Goal: Information Seeking & Learning: Learn about a topic

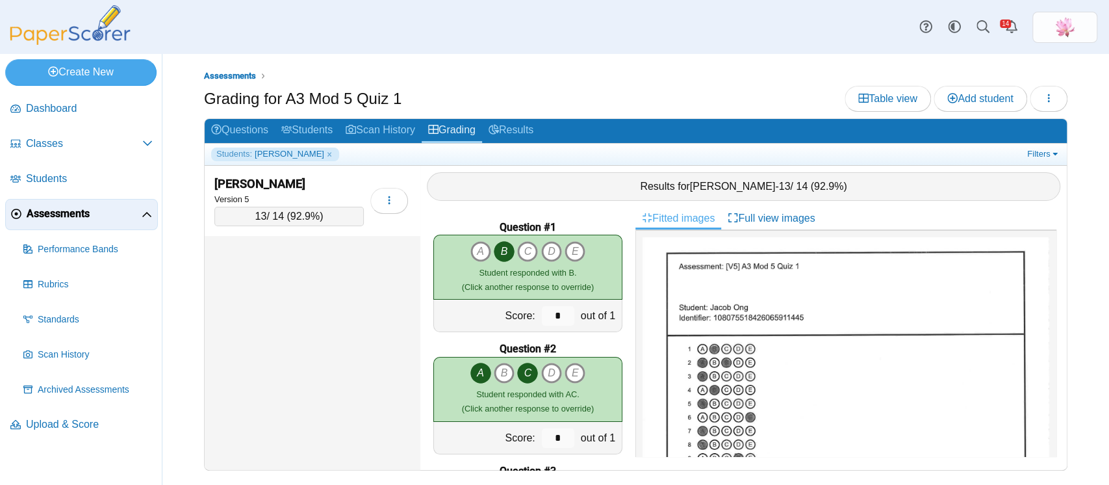
scroll to position [173, 0]
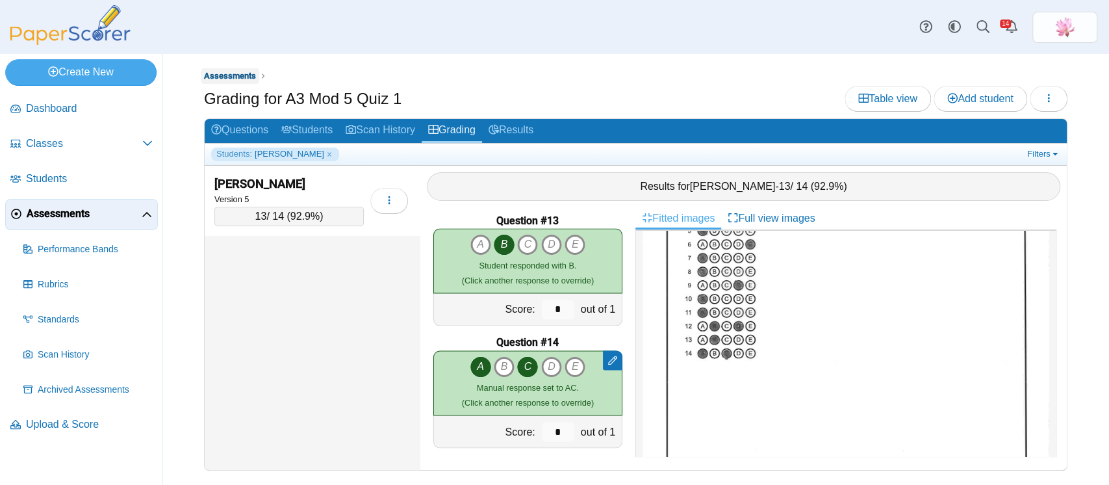
click at [244, 74] on span "Assessments" at bounding box center [230, 76] width 52 height 10
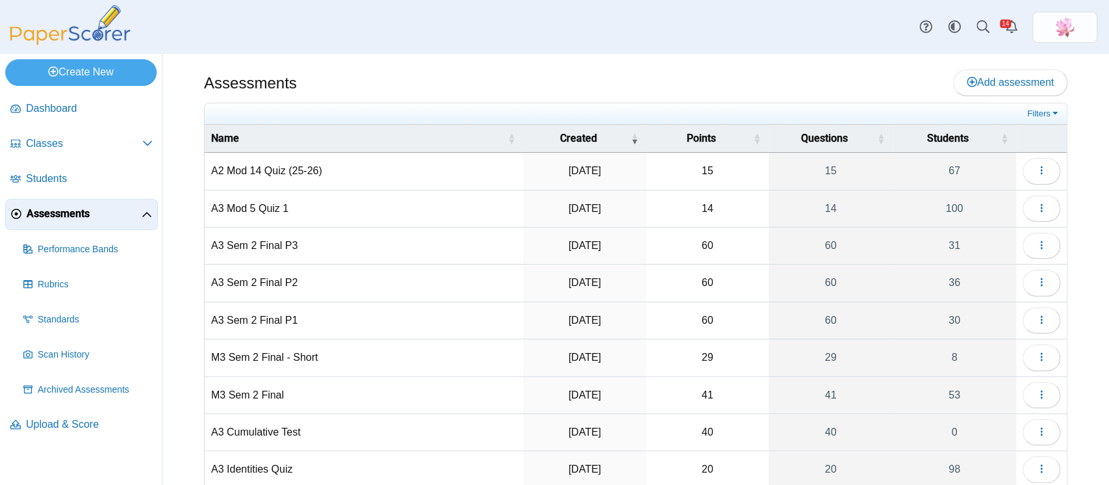
click at [292, 171] on td "A2 Mod 14 Quiz (25-26)" at bounding box center [364, 171] width 318 height 37
click at [1036, 171] on icon "button" at bounding box center [1041, 170] width 10 height 10
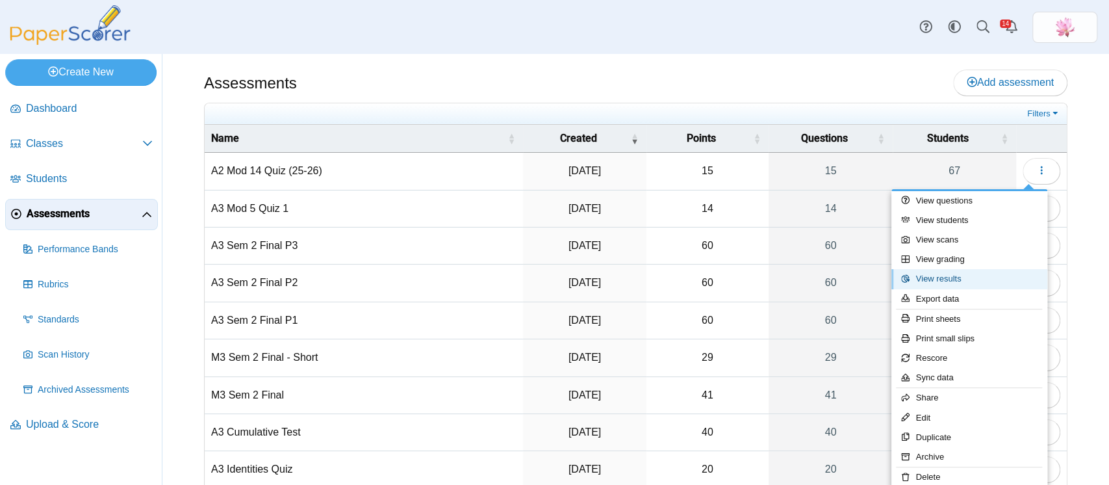
click at [951, 283] on link "View results" at bounding box center [969, 278] width 156 height 19
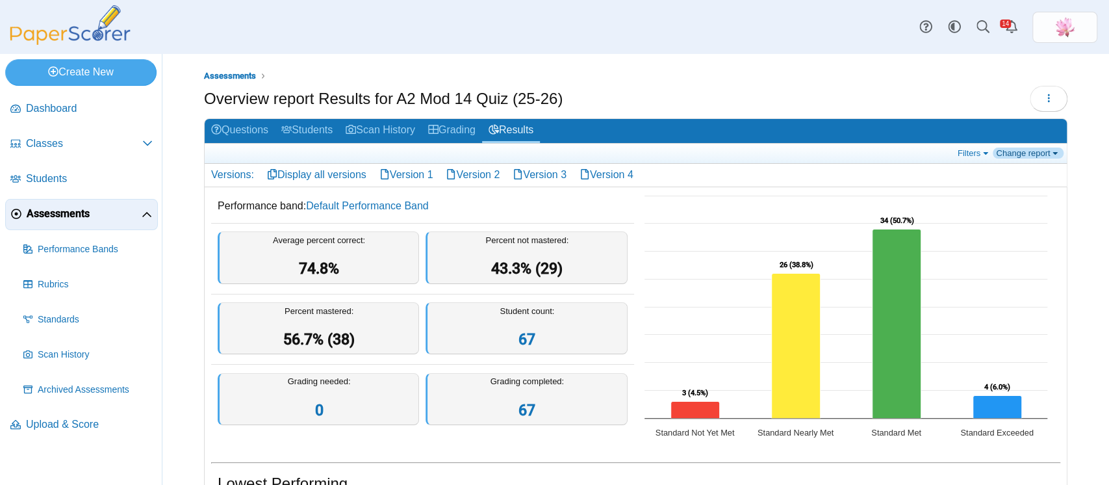
click at [1000, 151] on link "Change report" at bounding box center [1028, 152] width 71 height 11
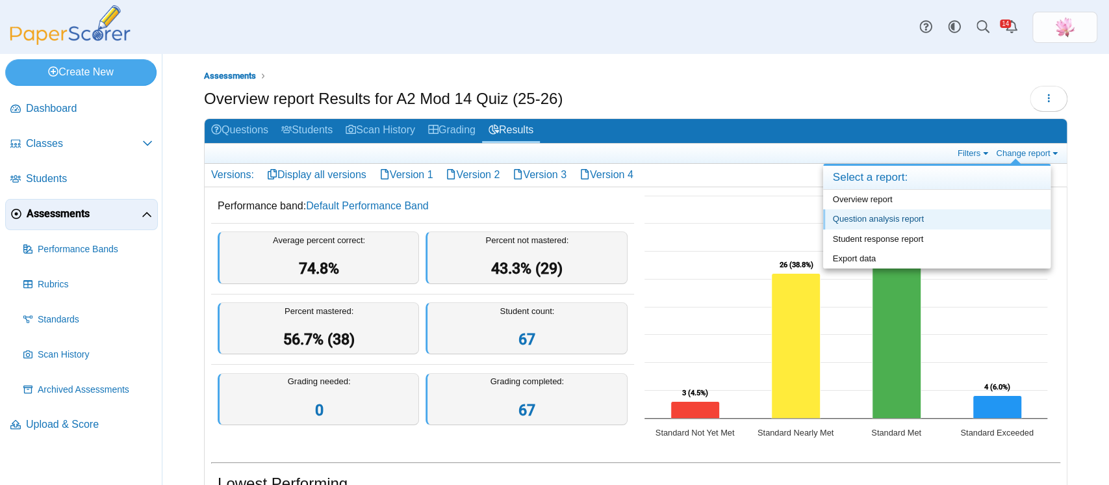
click at [903, 213] on link "Question analysis report" at bounding box center [936, 218] width 227 height 19
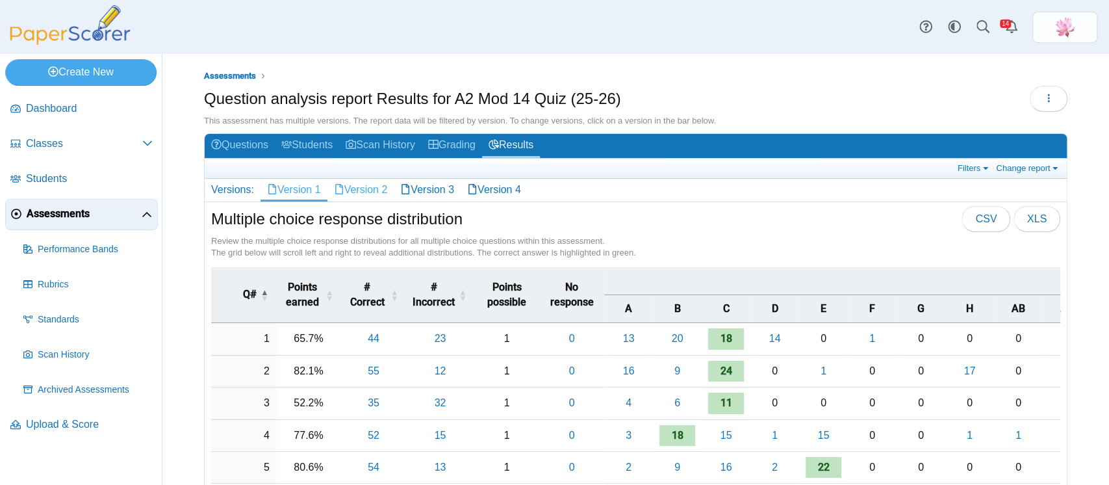
click at [376, 195] on link "Version 2" at bounding box center [360, 190] width 67 height 22
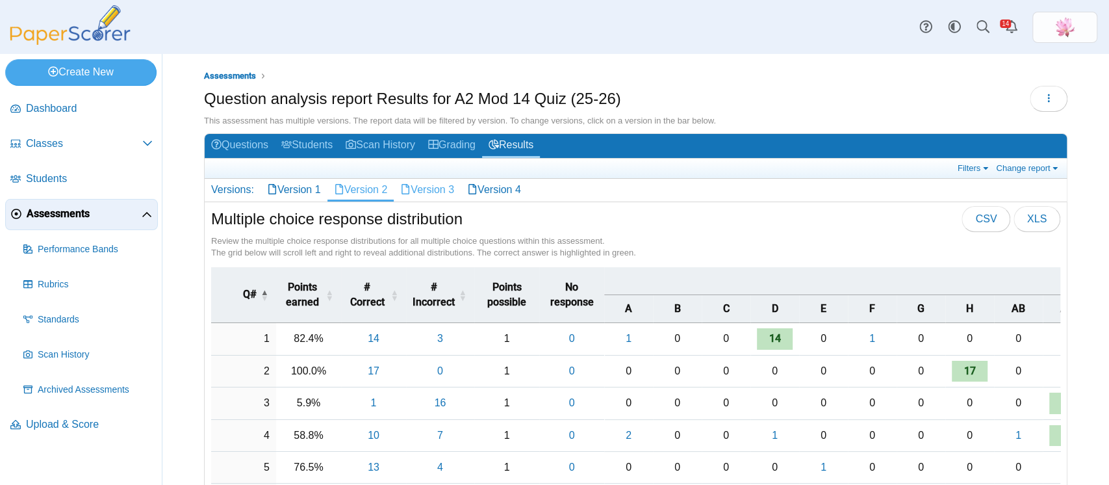
click at [451, 186] on link "Version 3" at bounding box center [427, 190] width 67 height 22
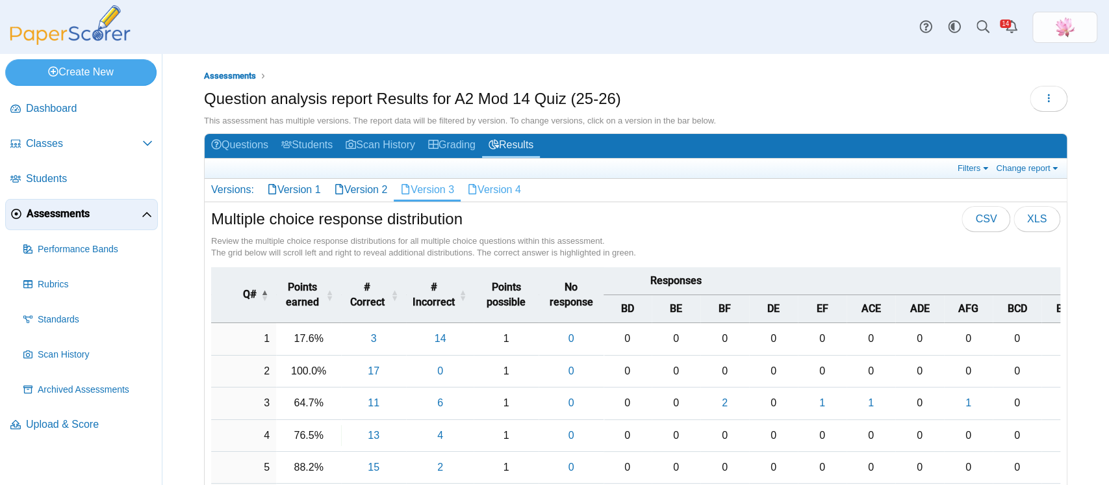
click at [514, 196] on link "Version 4" at bounding box center [494, 190] width 67 height 22
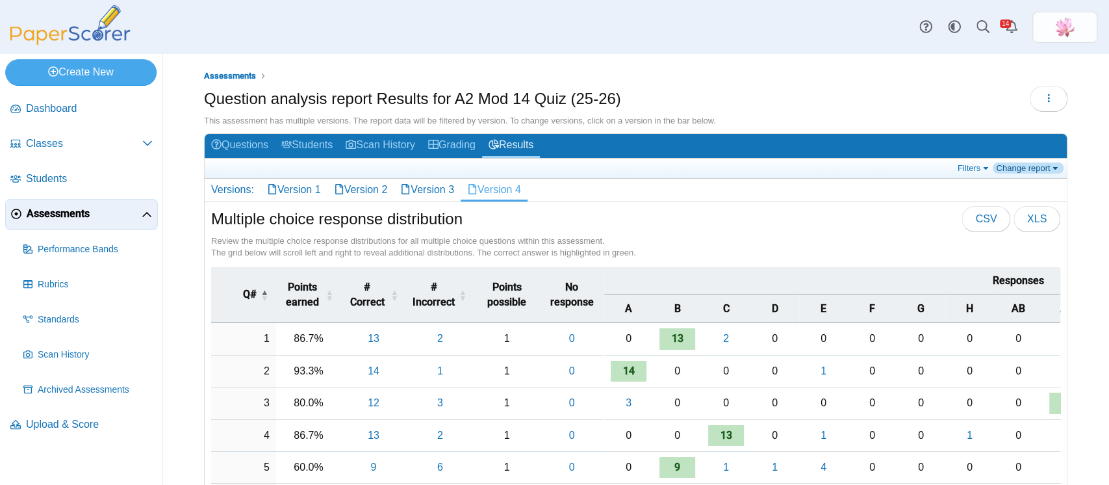
click at [1028, 169] on link "Change report" at bounding box center [1028, 167] width 71 height 11
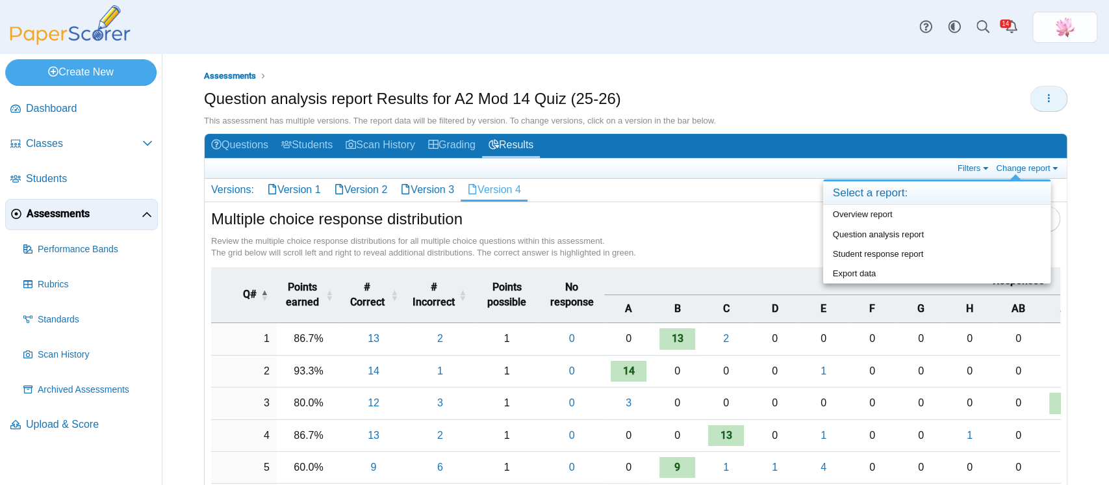
click at [1044, 101] on button "button" at bounding box center [1049, 99] width 38 height 26
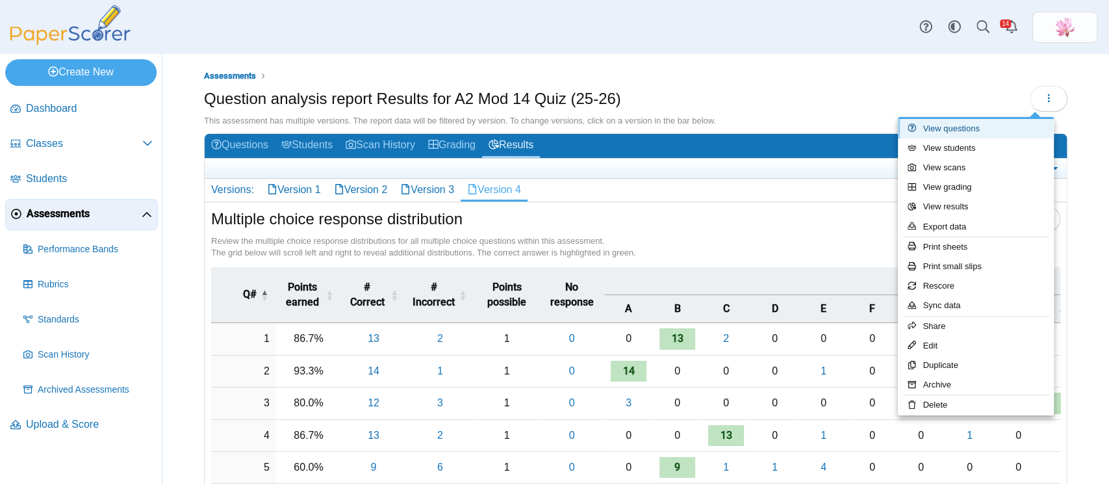
click at [991, 124] on link "View questions" at bounding box center [976, 128] width 156 height 19
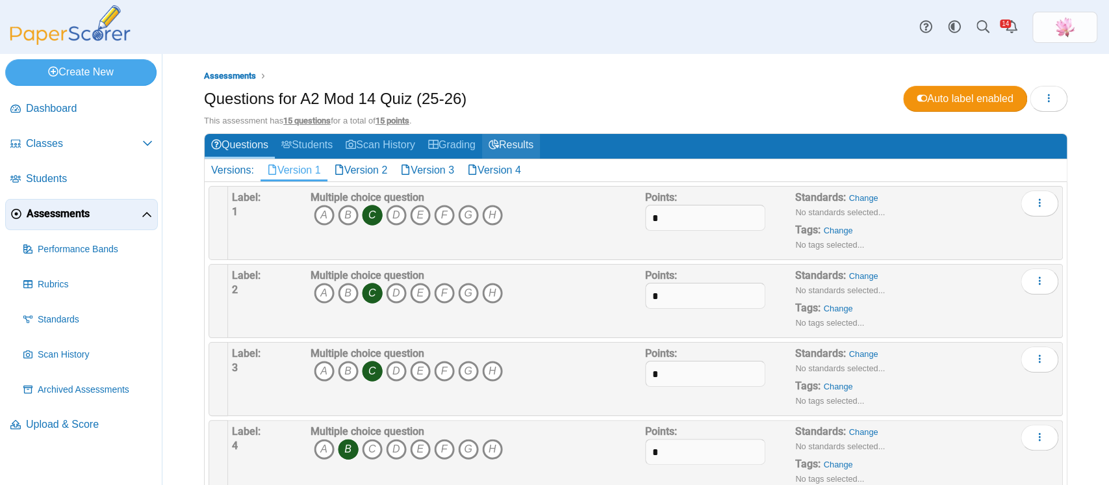
click at [527, 157] on link "Results" at bounding box center [511, 146] width 58 height 24
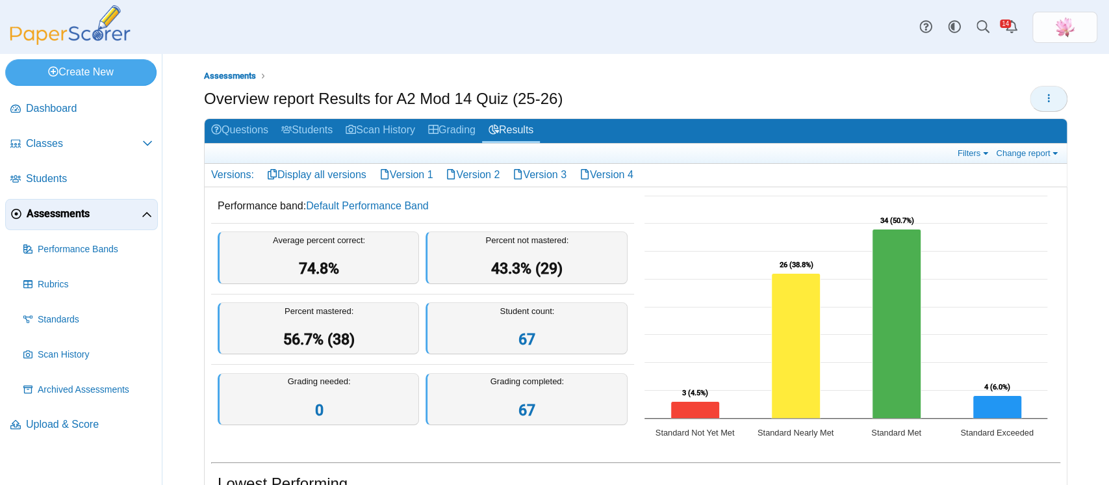
click at [1044, 91] on button "button" at bounding box center [1049, 99] width 38 height 26
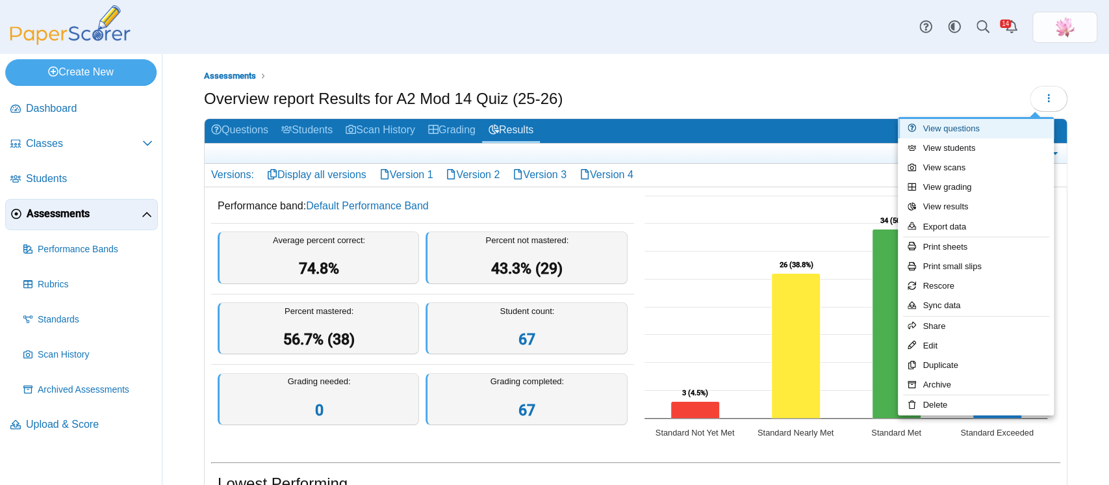
click at [995, 125] on link "View questions" at bounding box center [976, 128] width 156 height 19
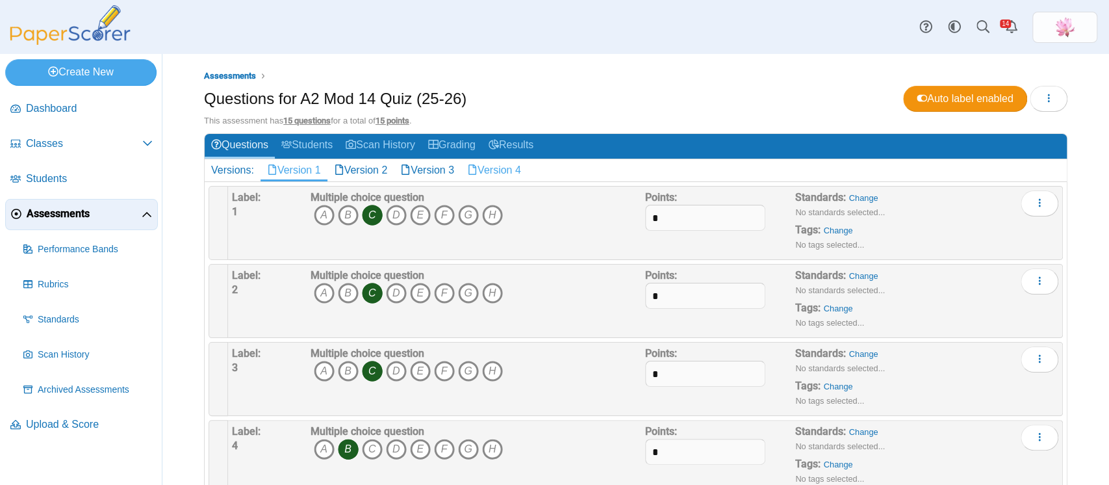
click at [510, 176] on link "Version 4" at bounding box center [494, 170] width 67 height 22
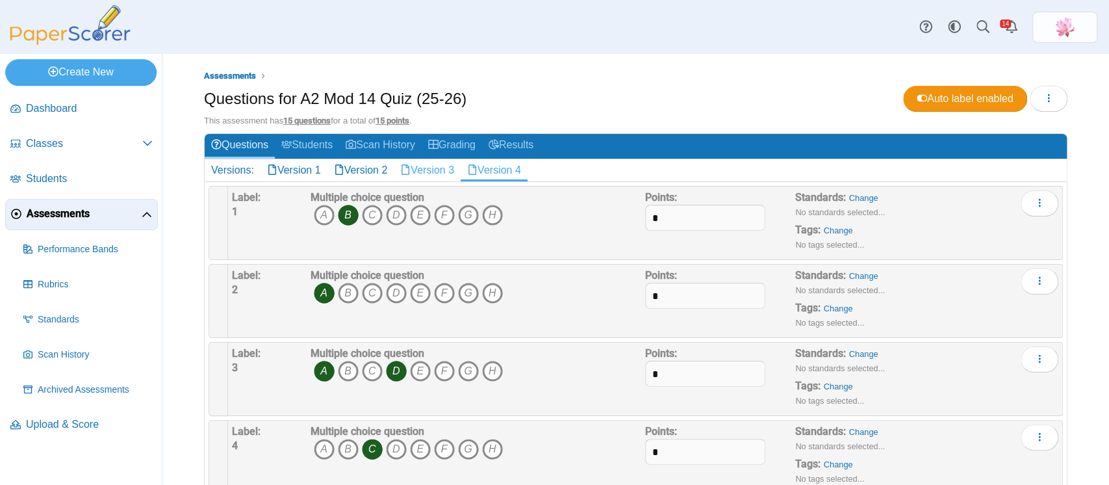
click at [461, 165] on link "Version 3" at bounding box center [427, 170] width 67 height 22
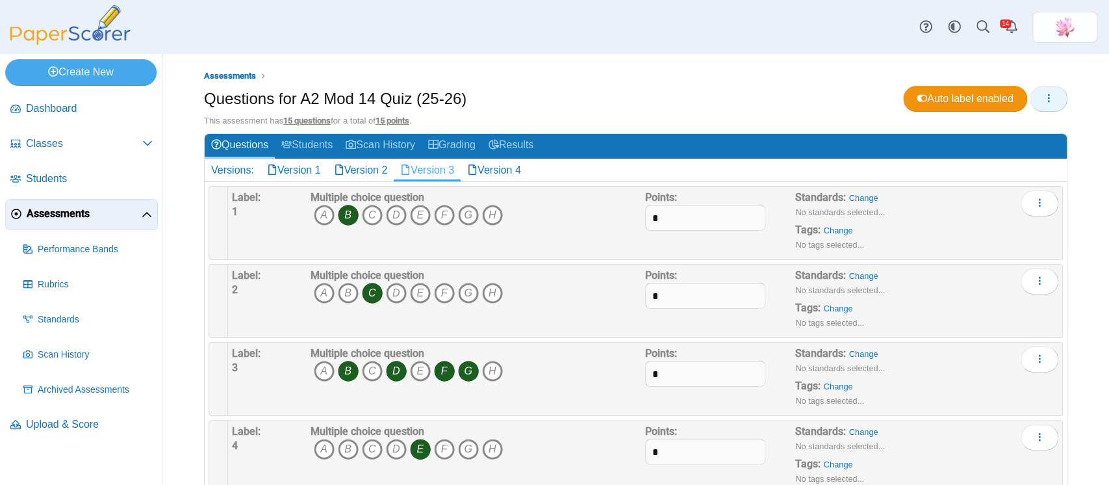
click at [1043, 97] on icon "button" at bounding box center [1048, 98] width 10 height 10
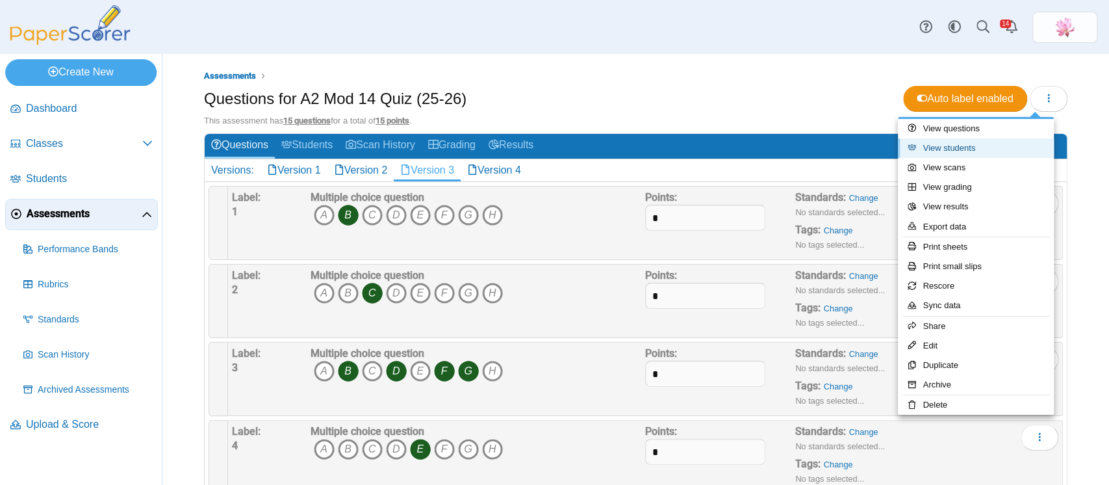
click at [974, 146] on link "View students" at bounding box center [976, 147] width 156 height 19
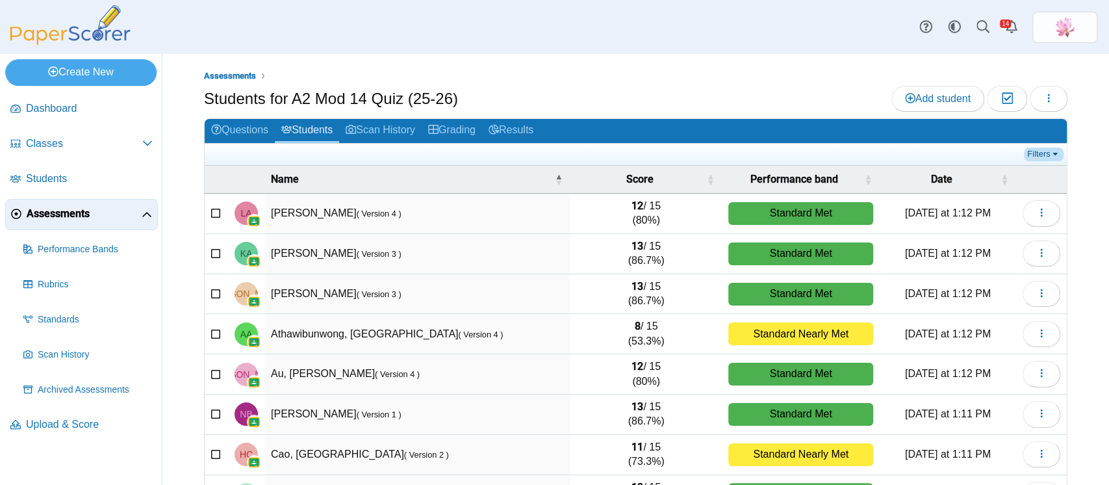
click at [1028, 150] on link "Filters" at bounding box center [1044, 153] width 40 height 13
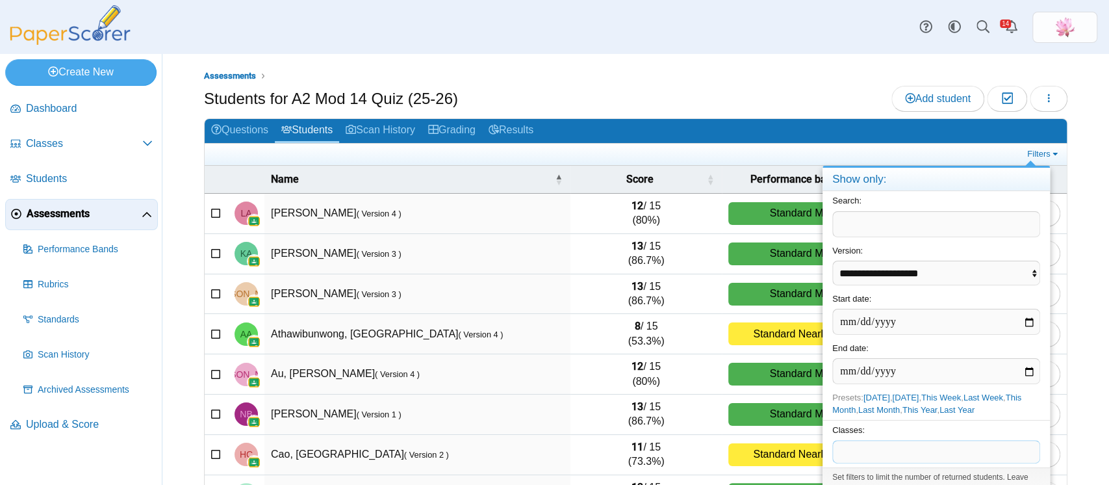
click at [901, 446] on span at bounding box center [936, 451] width 207 height 22
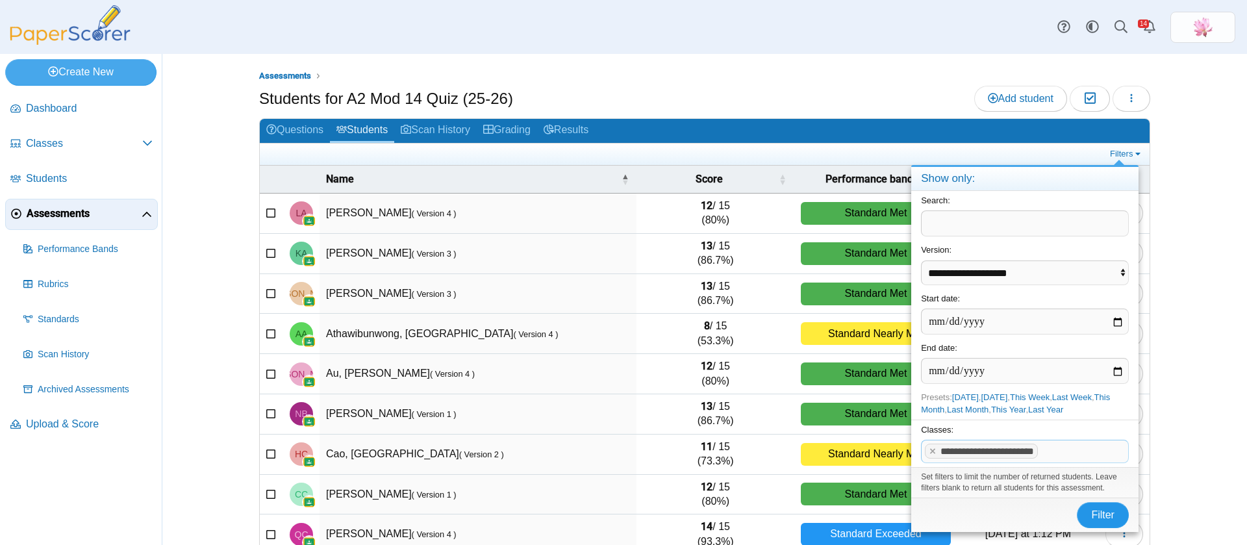
click at [1098, 484] on span "Filter" at bounding box center [1102, 514] width 23 height 11
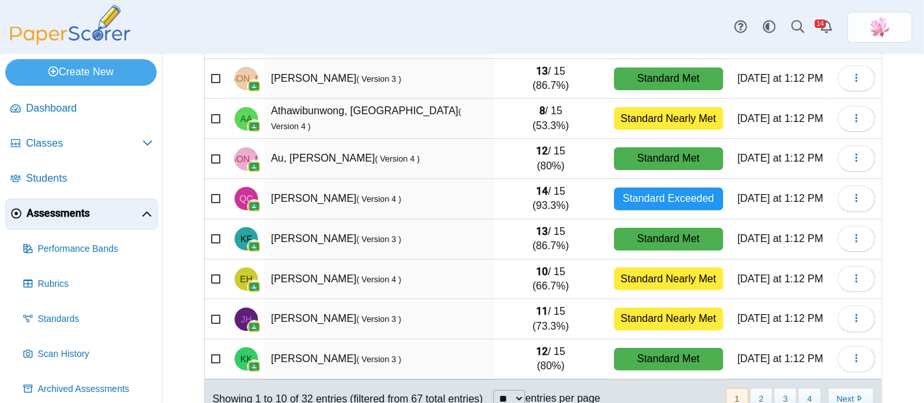
scroll to position [240, 0]
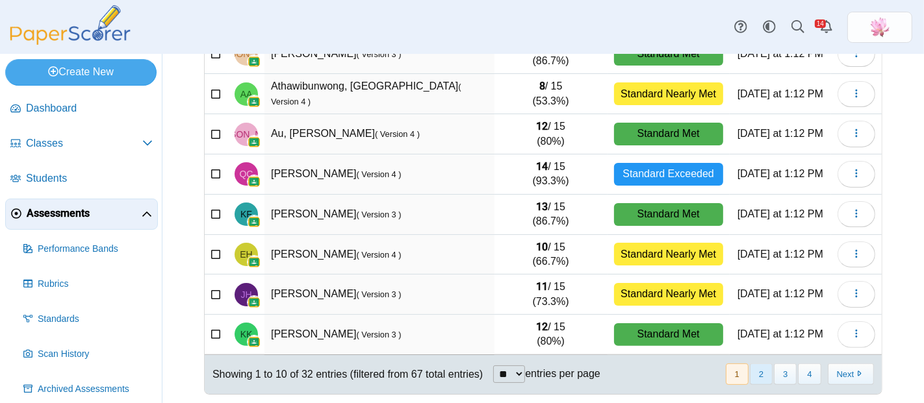
click at [750, 373] on button "2" at bounding box center [761, 374] width 23 height 21
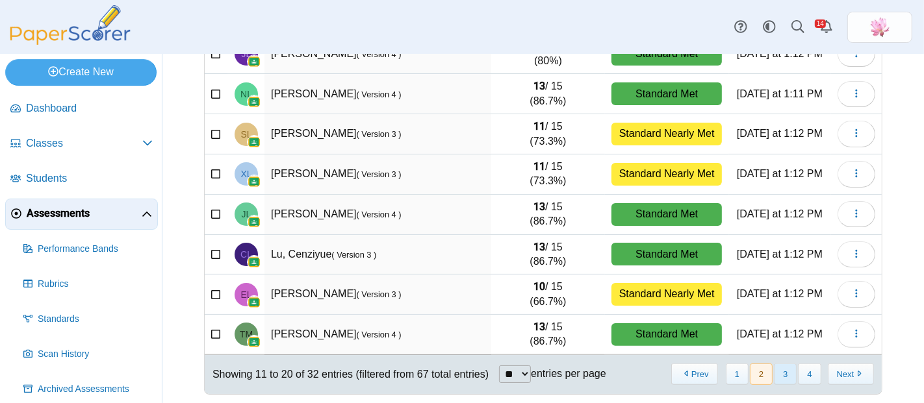
click at [774, 373] on button "3" at bounding box center [785, 374] width 23 height 21
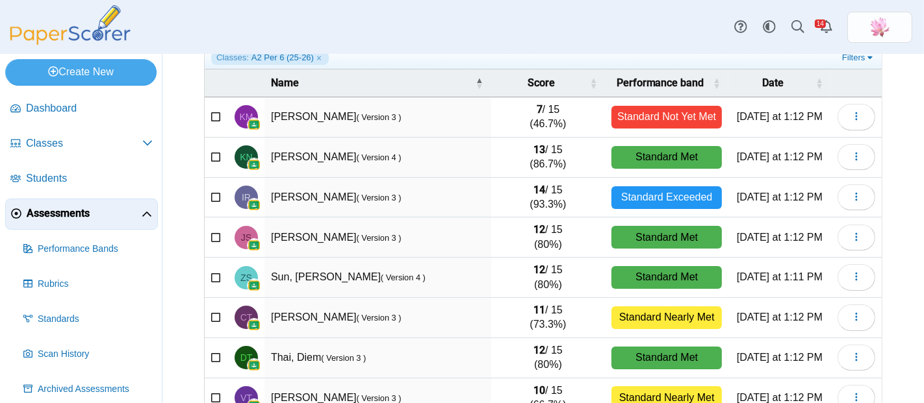
scroll to position [95, 0]
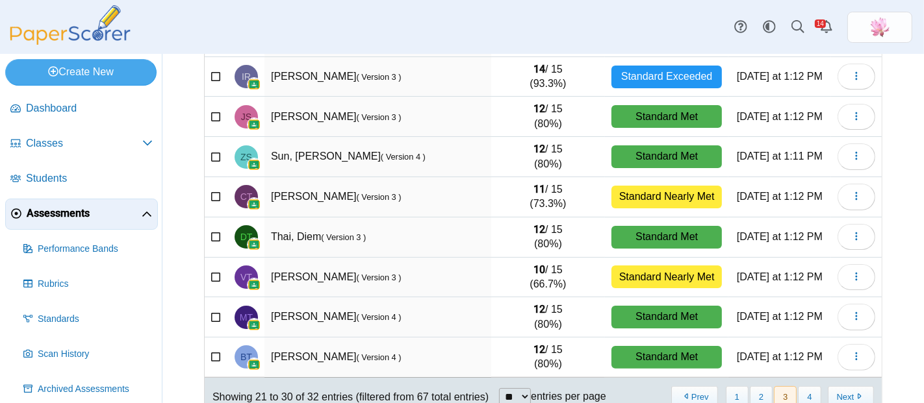
scroll to position [240, 0]
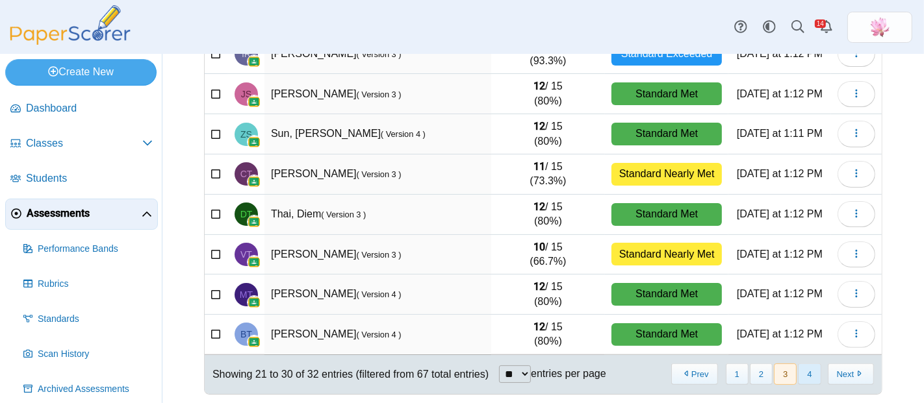
click at [798, 368] on button "4" at bounding box center [809, 374] width 23 height 21
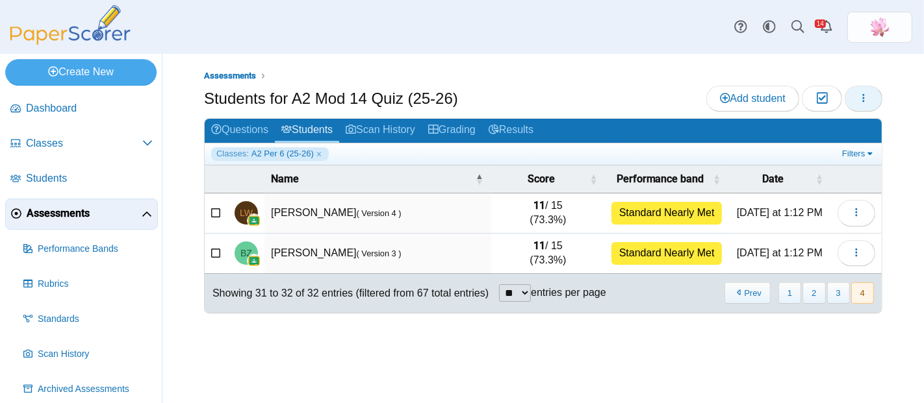
click at [865, 97] on icon "button" at bounding box center [863, 98] width 10 height 10
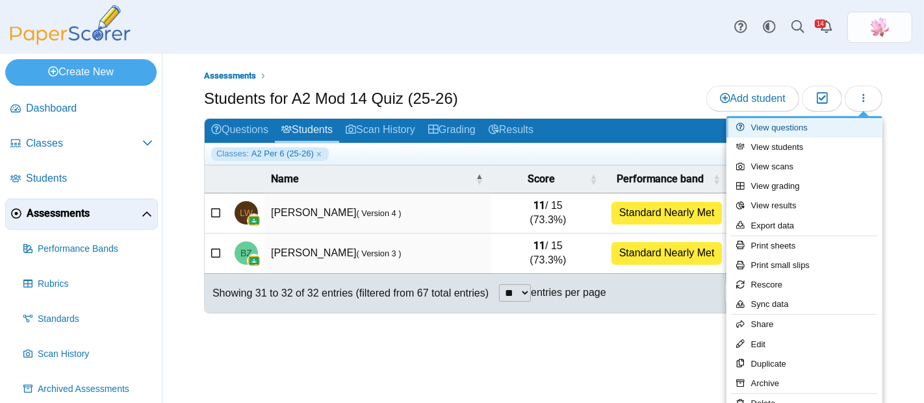
click at [819, 125] on link "View questions" at bounding box center [804, 127] width 156 height 19
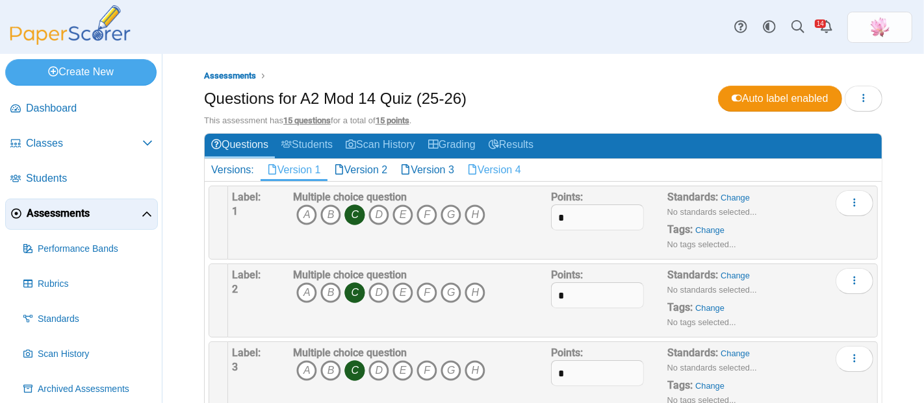
click at [508, 166] on link "Version 4" at bounding box center [494, 170] width 67 height 22
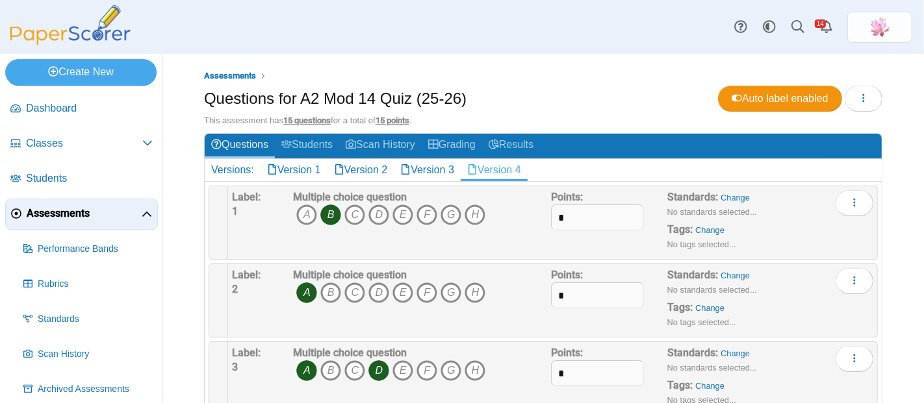
click at [510, 164] on link "Version 4" at bounding box center [494, 170] width 67 height 22
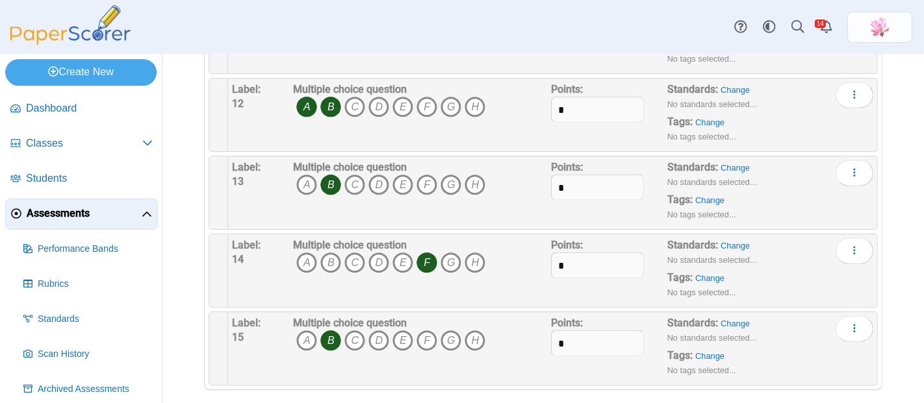
scroll to position [970, 0]
